Goal: Find specific page/section: Find specific page/section

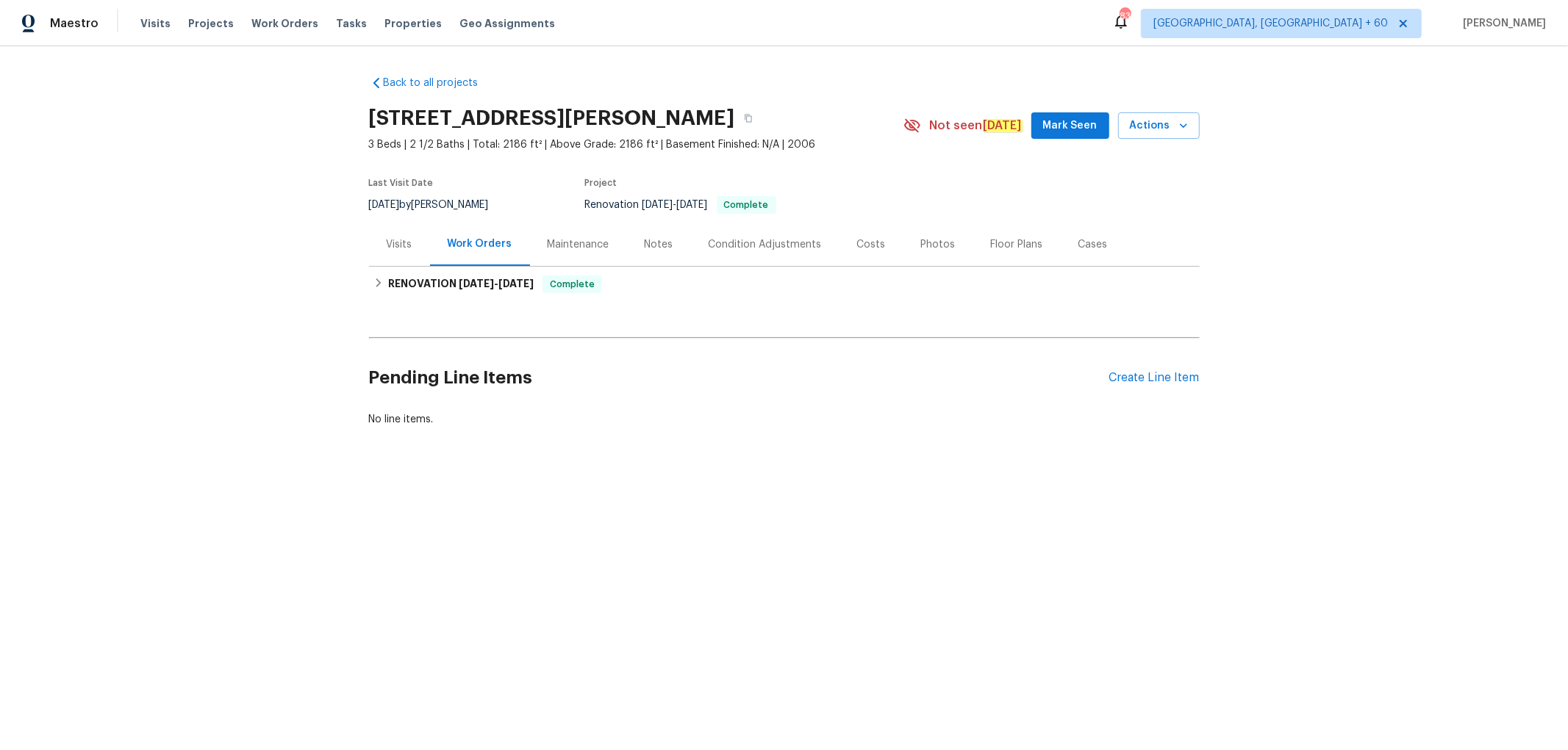
click at [931, 241] on div "Photos" at bounding box center [938, 245] width 35 height 15
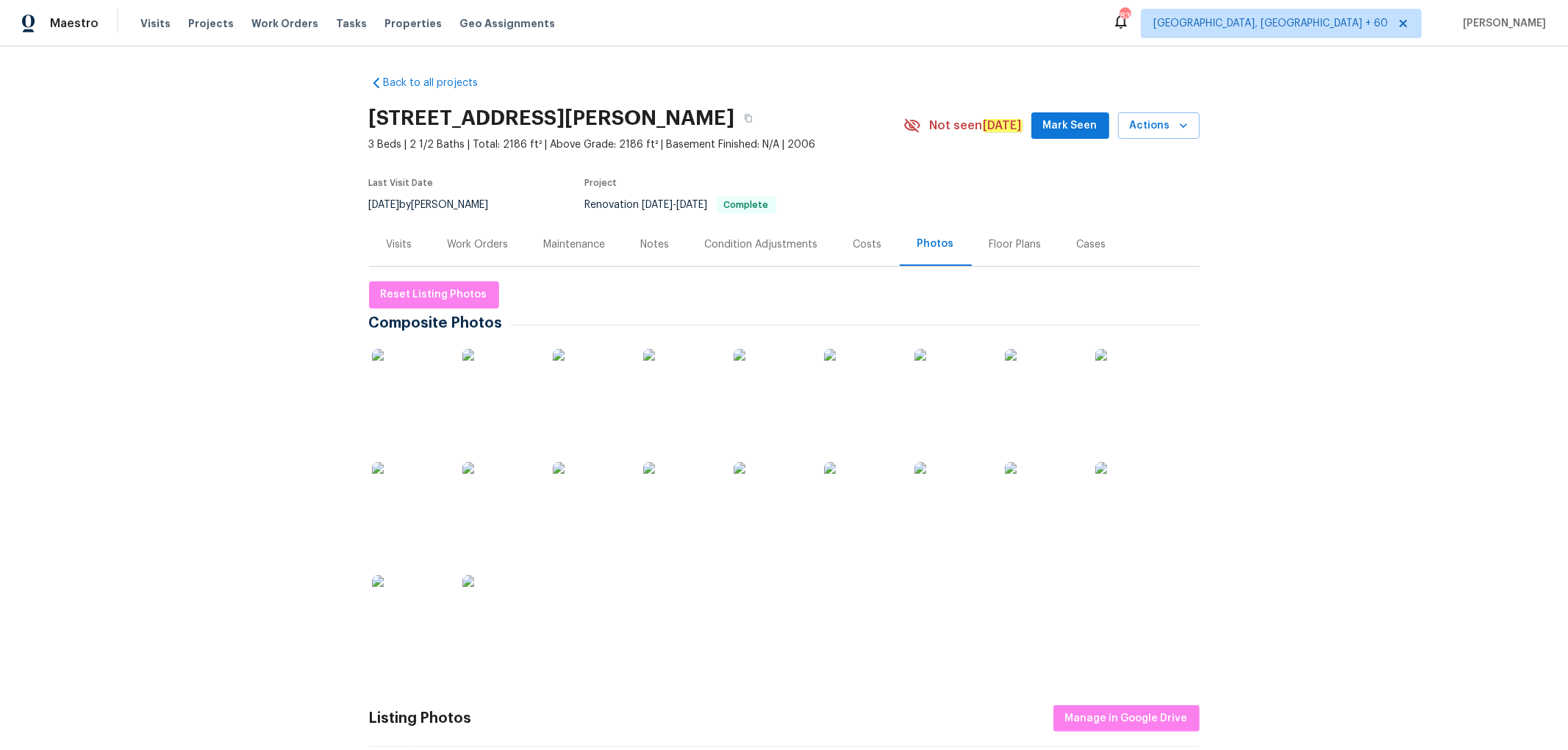
click at [397, 498] on img at bounding box center [409, 499] width 74 height 74
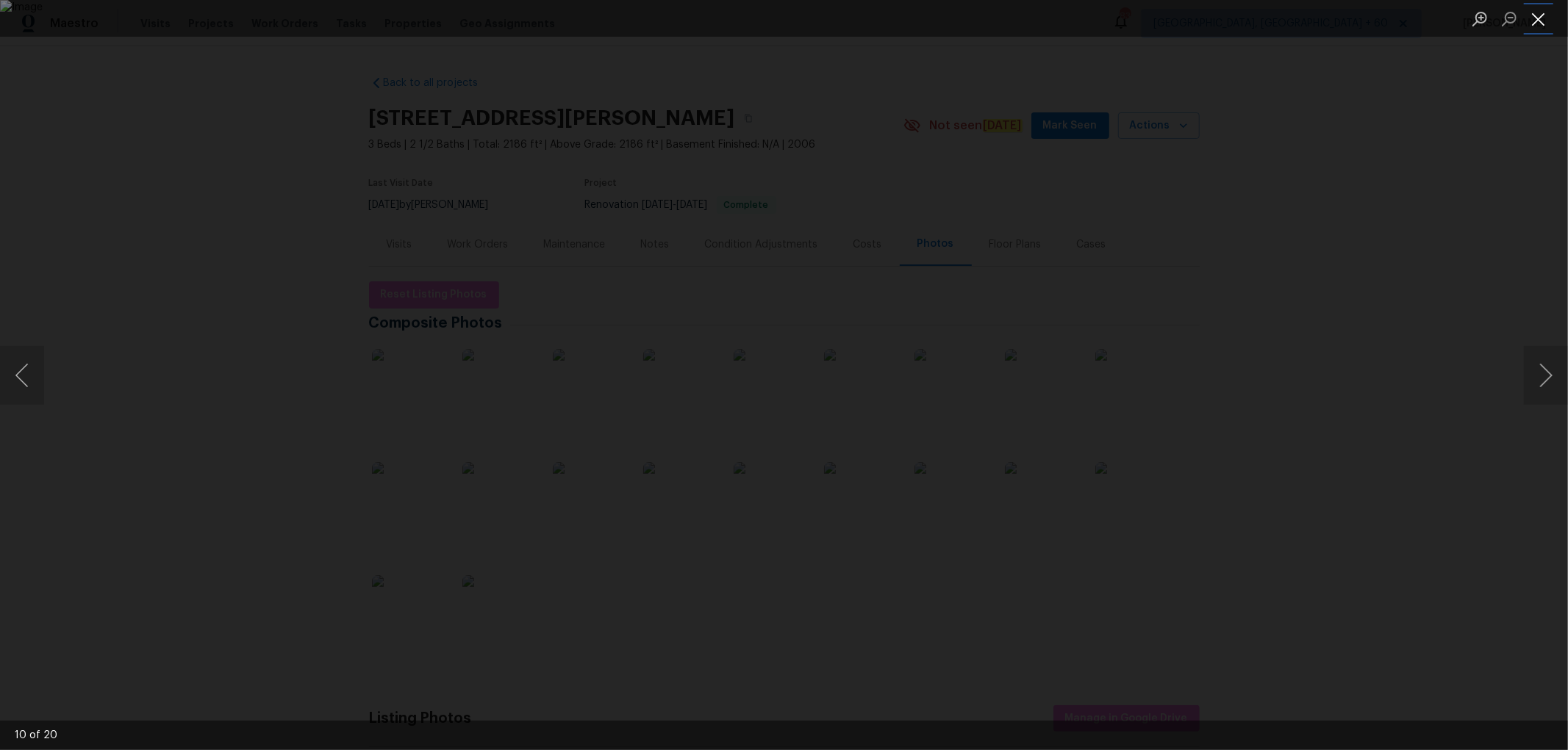
click at [1541, 14] on button "Close lightbox" at bounding box center [1538, 19] width 29 height 26
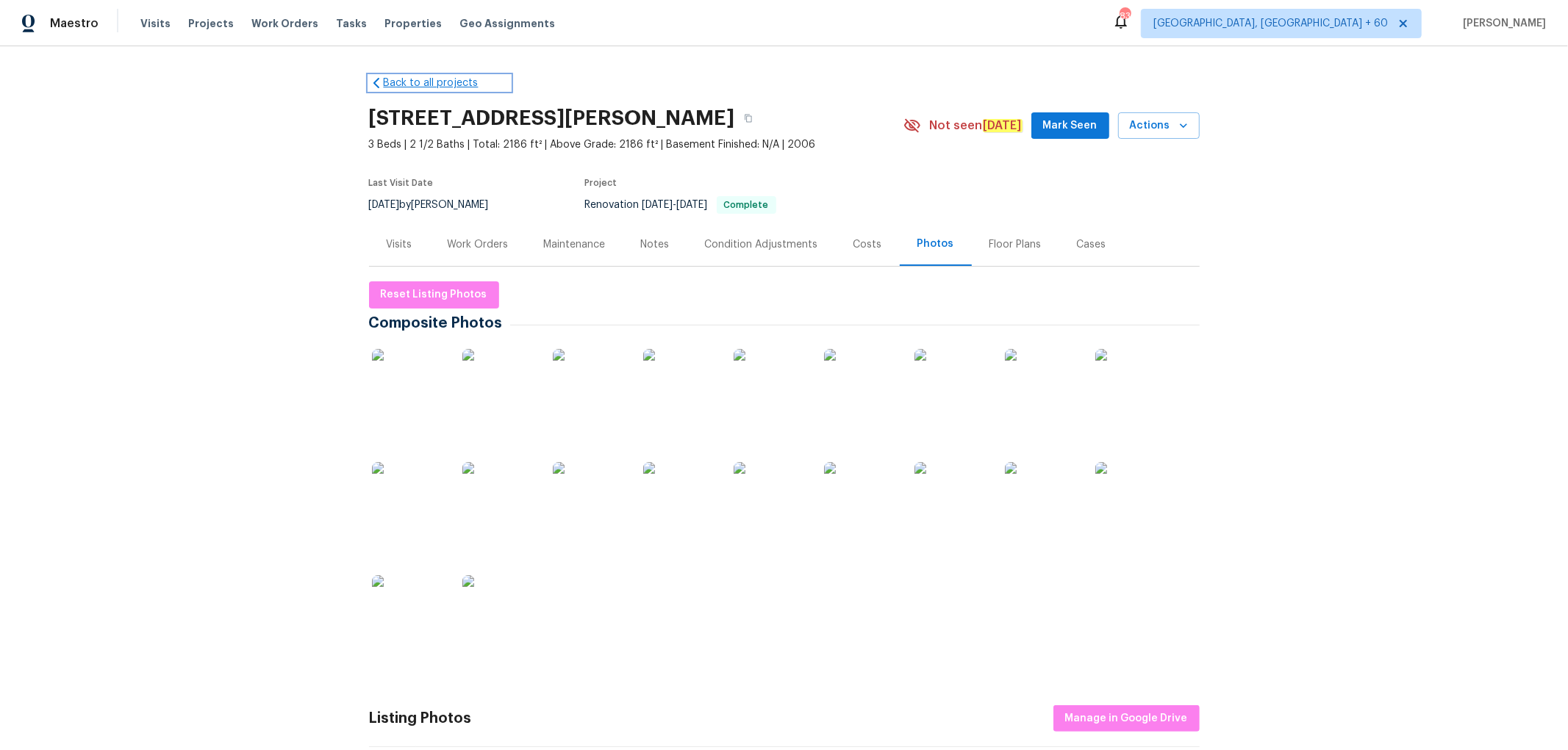
click at [393, 84] on link "Back to all projects" at bounding box center [439, 84] width 141 height 15
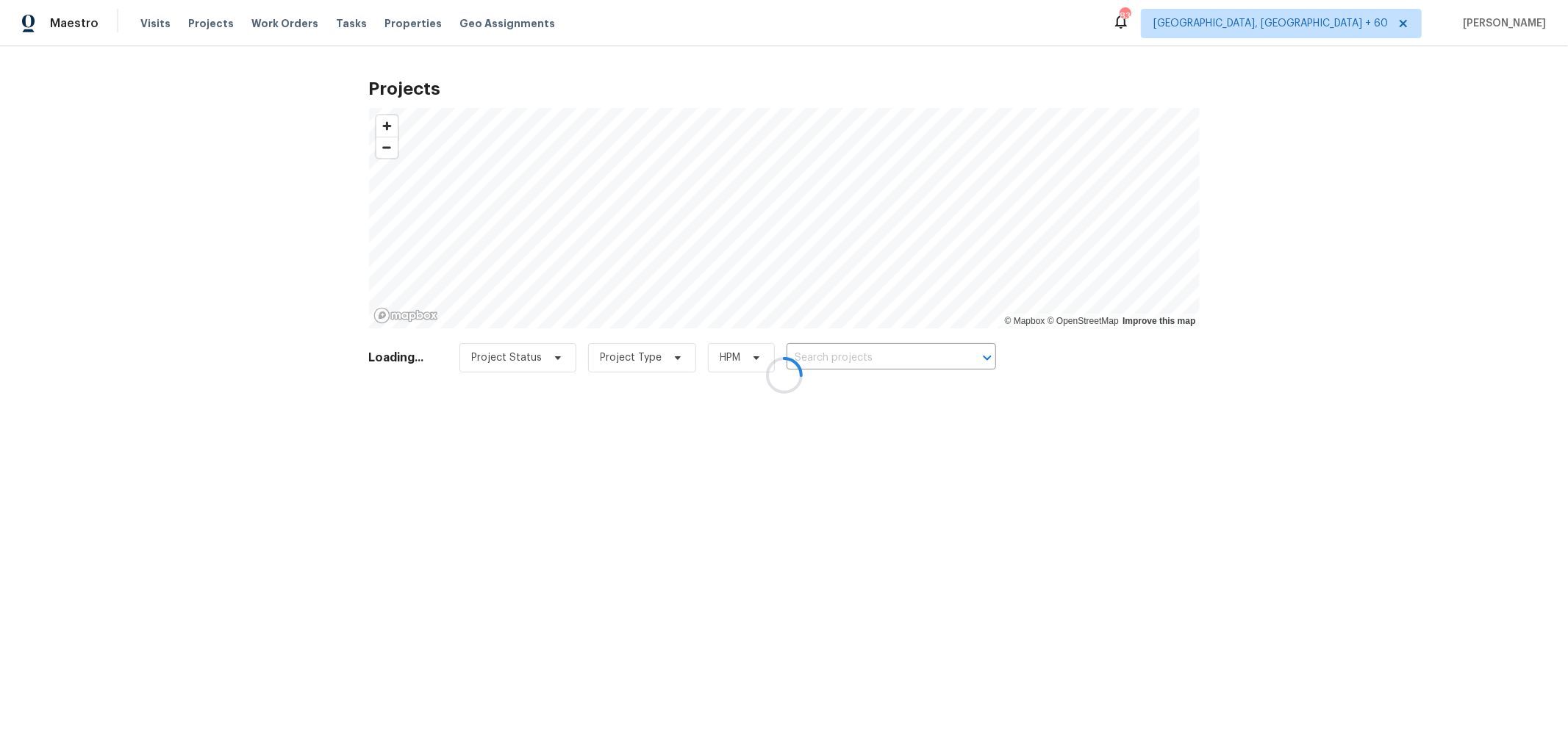
click at [157, 20] on div at bounding box center [784, 375] width 1568 height 750
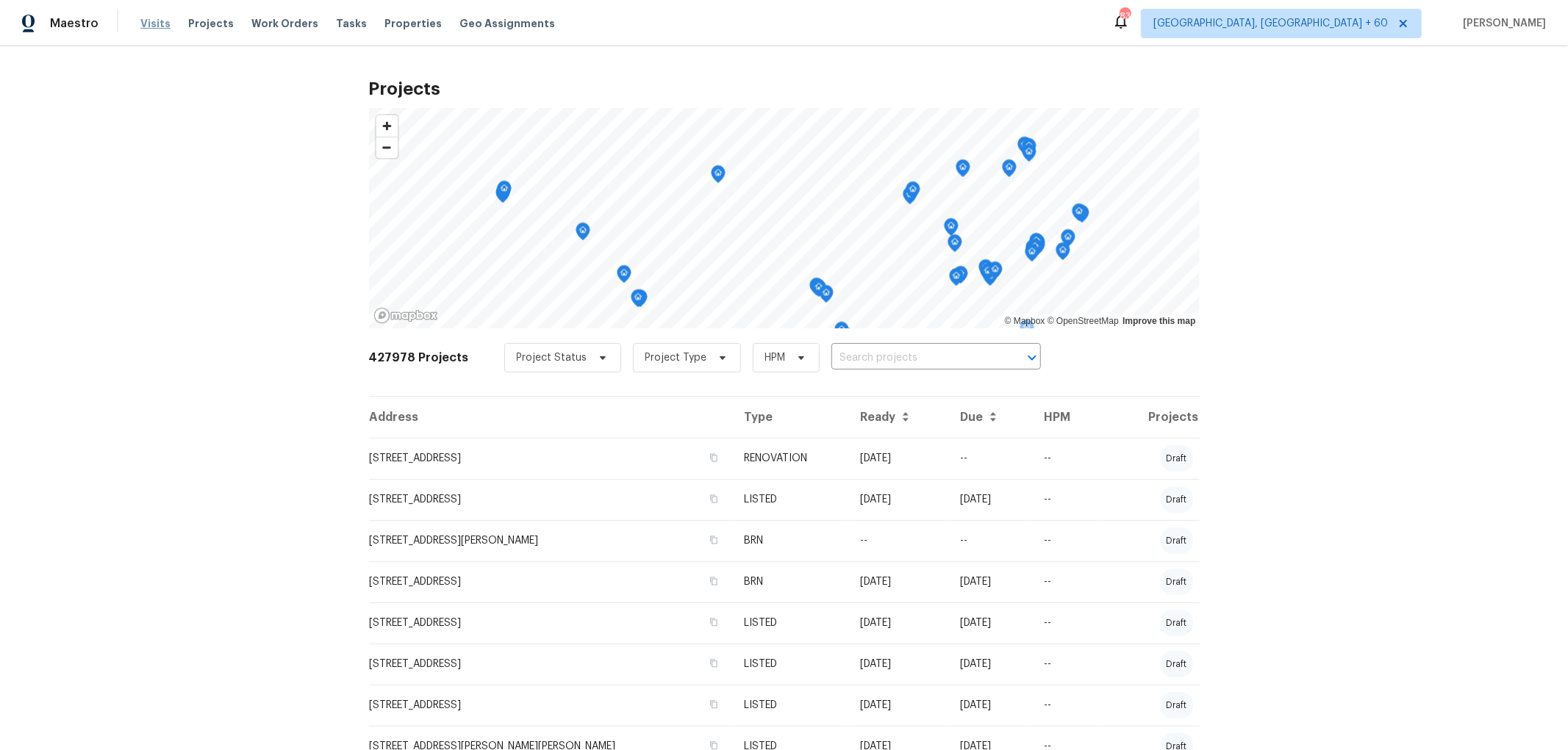
click at [150, 23] on span "Visits" at bounding box center [156, 23] width 30 height 15
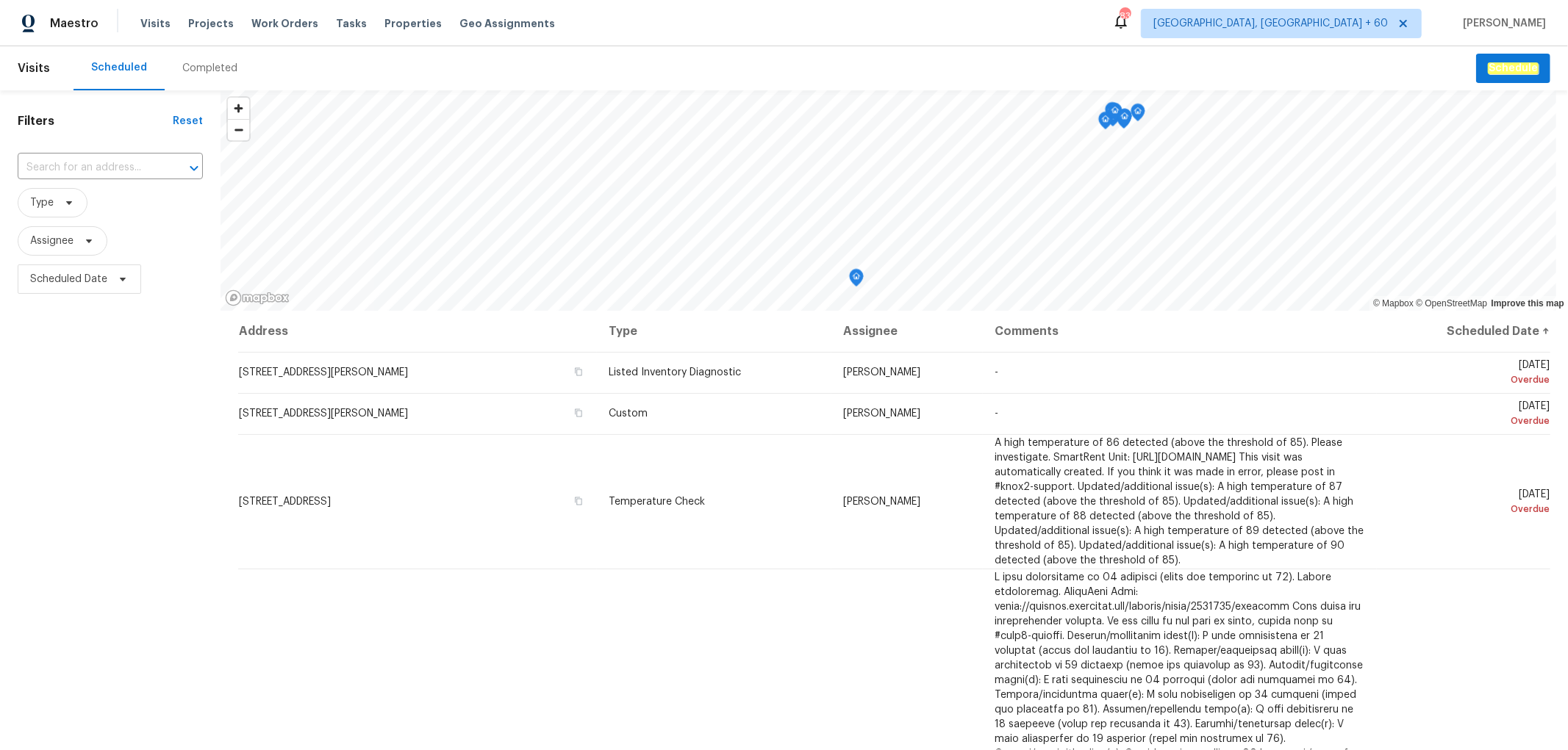
click at [187, 70] on div "Completed" at bounding box center [209, 68] width 55 height 15
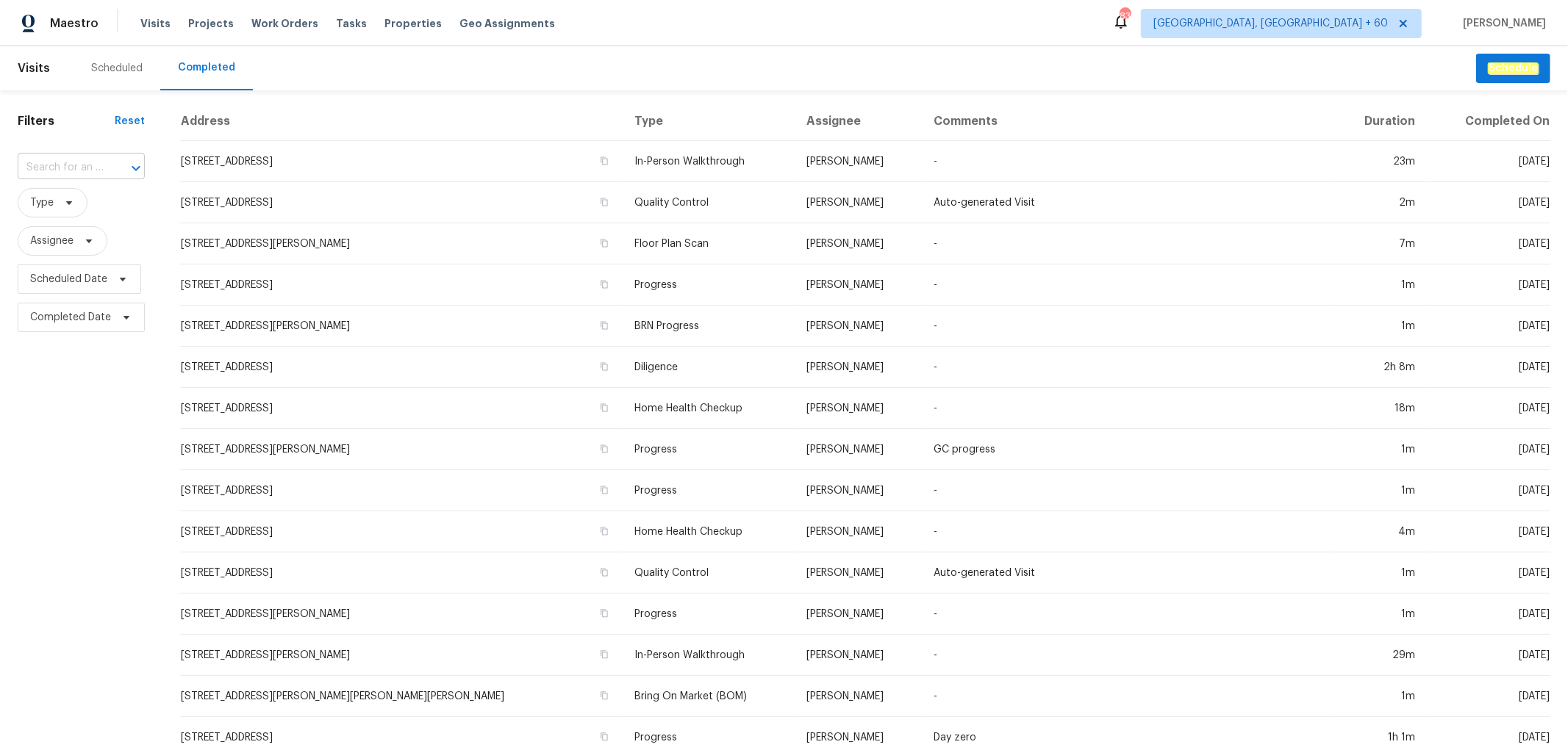
click at [101, 162] on input "text" at bounding box center [60, 168] width 86 height 23
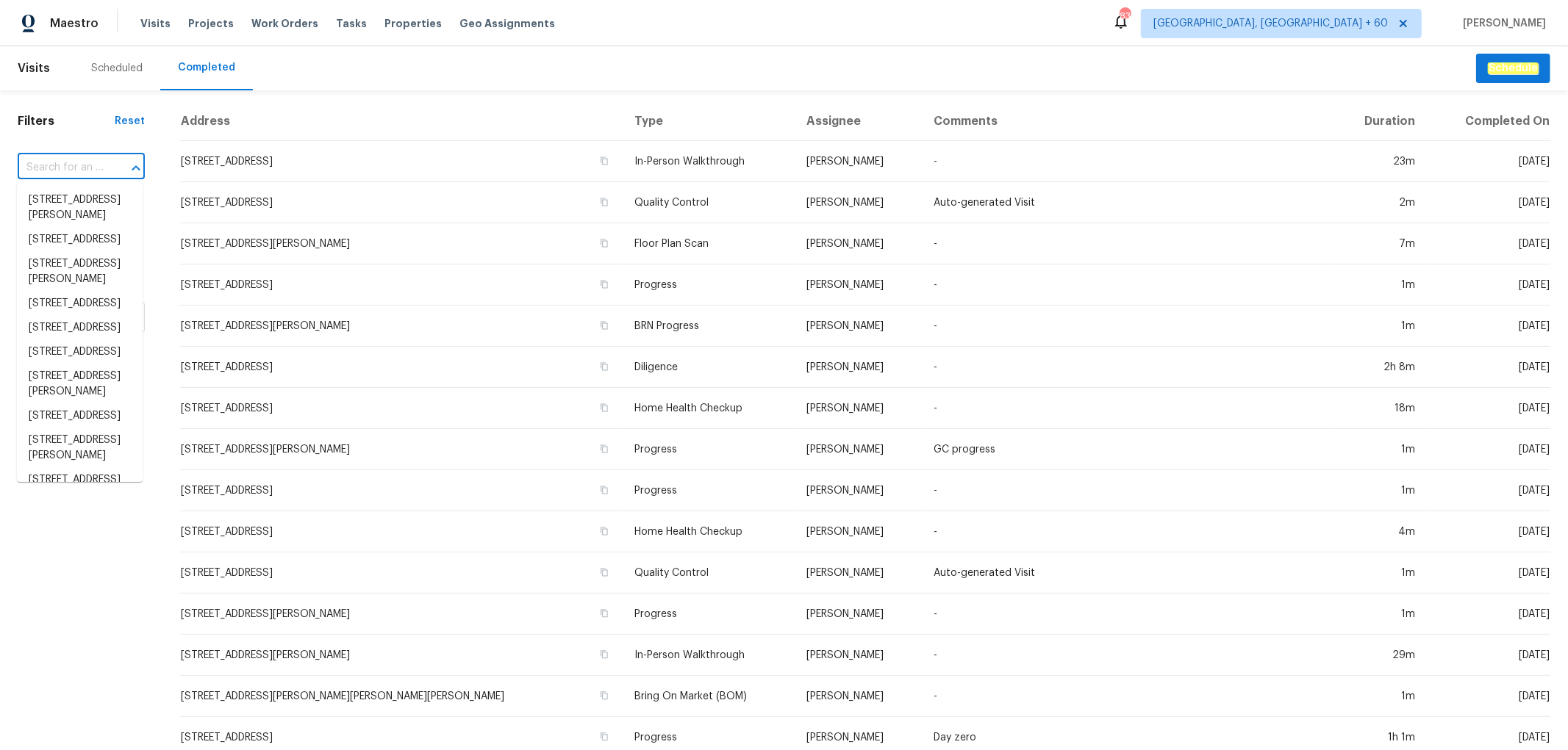
paste input "[STREET_ADDRESS][PERSON_NAME]"
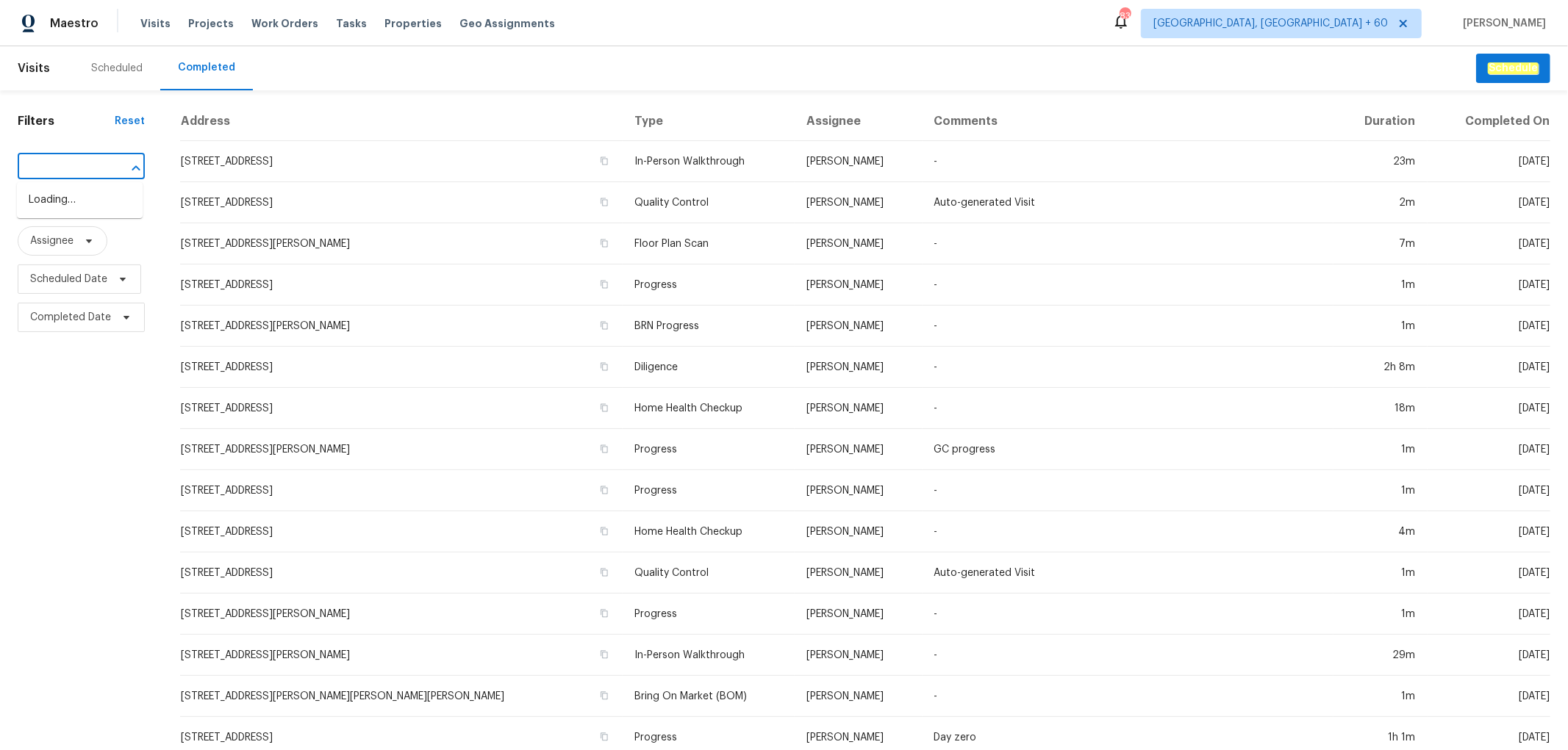
type input "[STREET_ADDRESS][PERSON_NAME]"
click at [91, 202] on li "[STREET_ADDRESS][PERSON_NAME]" at bounding box center [79, 208] width 126 height 40
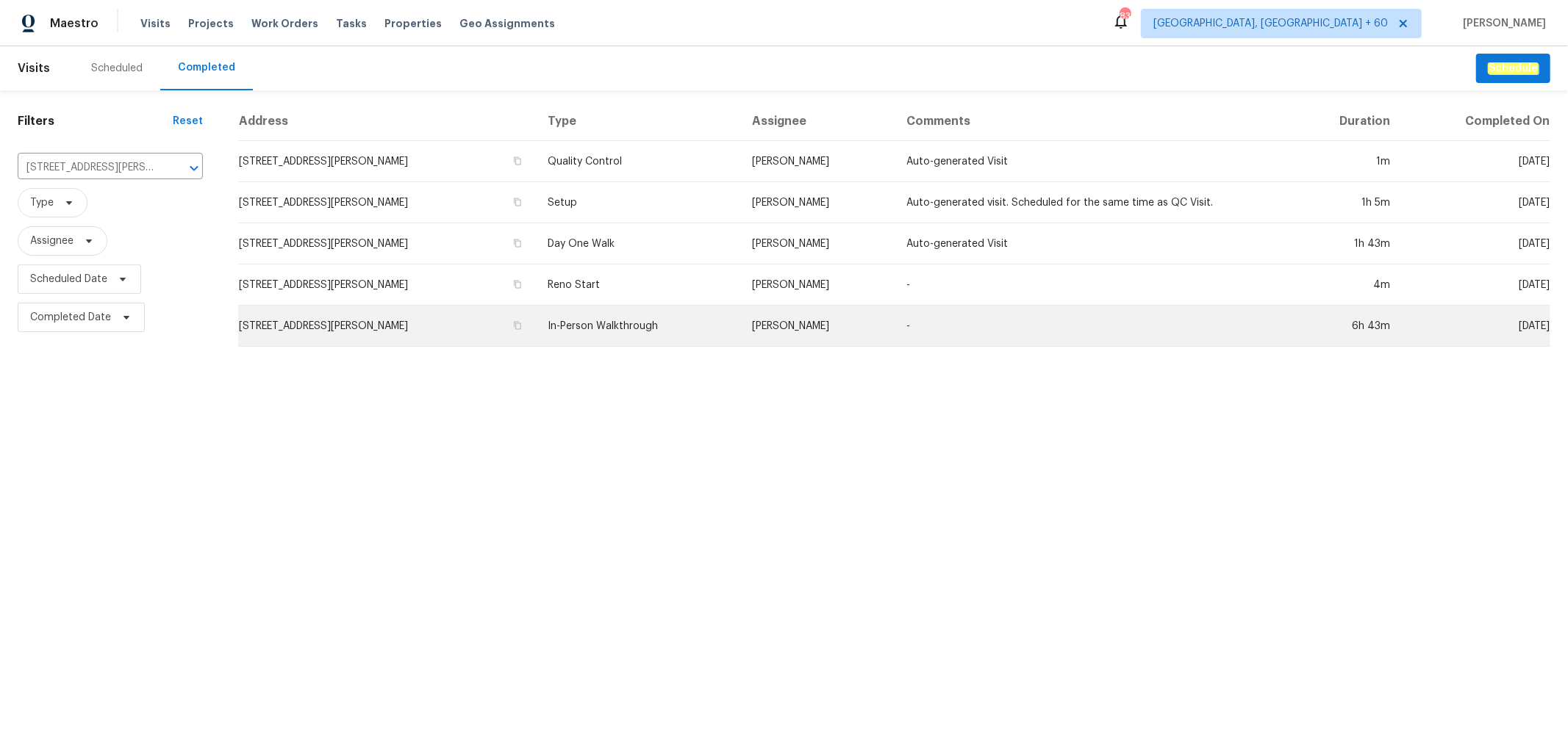
click at [658, 329] on td "In-Person Walkthrough" at bounding box center [638, 326] width 205 height 41
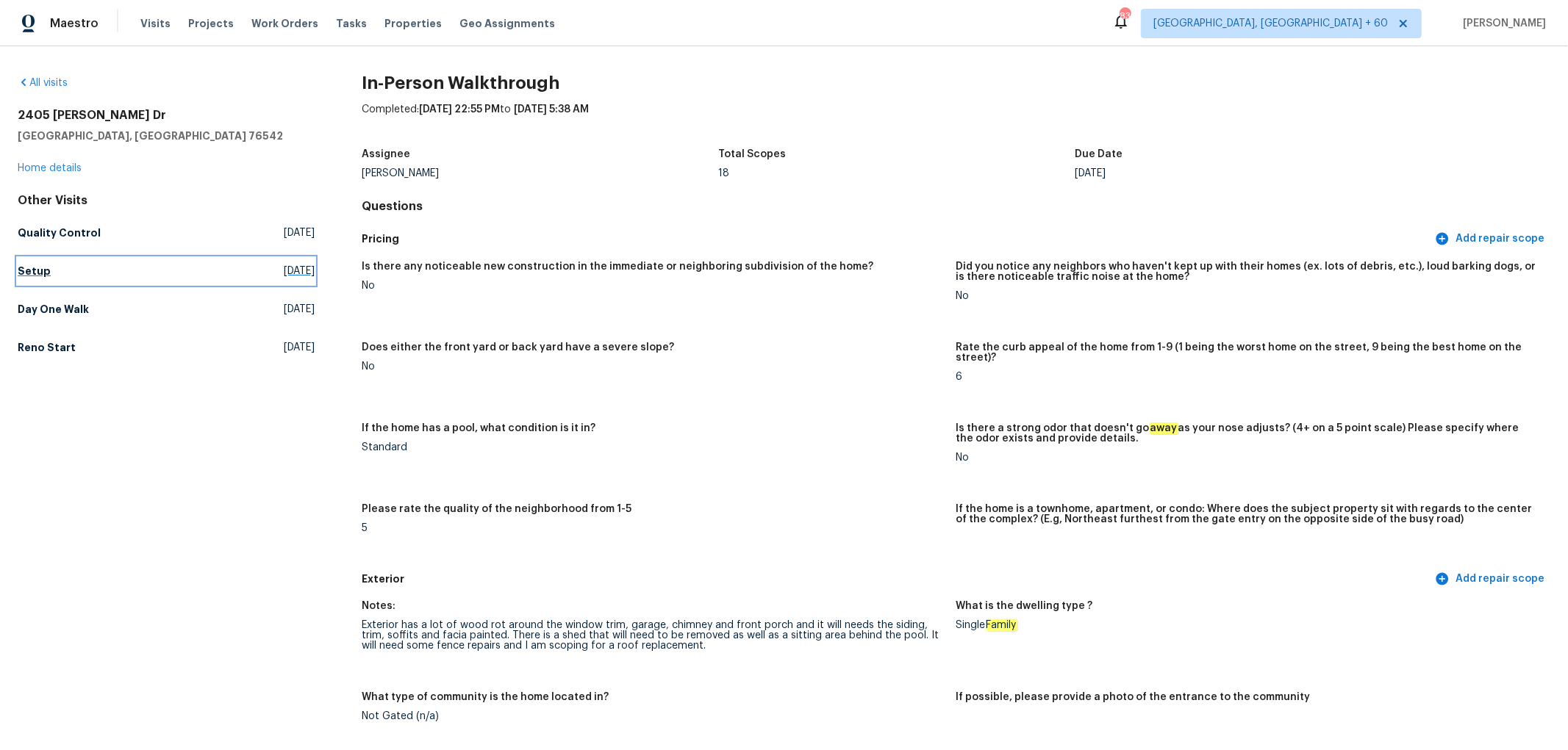
click at [23, 274] on h5 "Setup" at bounding box center [34, 272] width 33 height 15
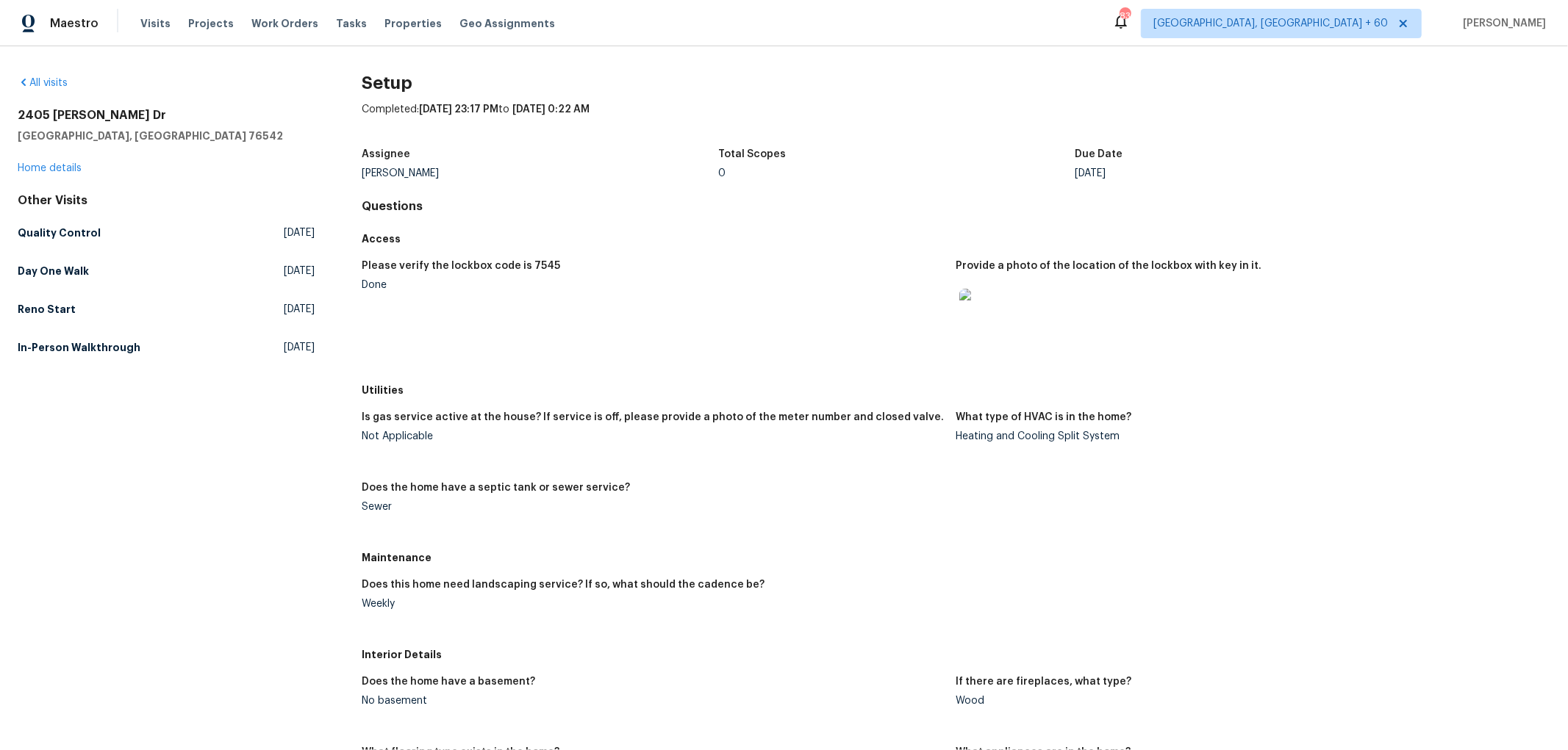
scroll to position [835, 0]
